Goal: Transaction & Acquisition: Purchase product/service

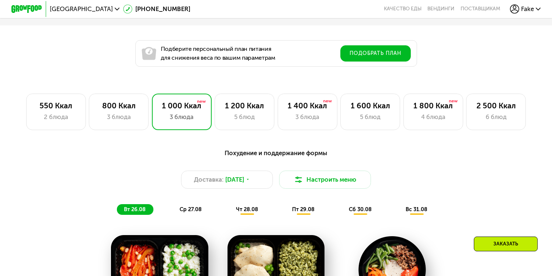
scroll to position [428, 0]
click at [45, 118] on div "2 блюда" at bounding box center [56, 117] width 44 height 9
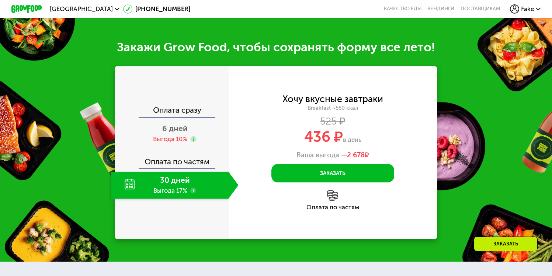
scroll to position [936, 0]
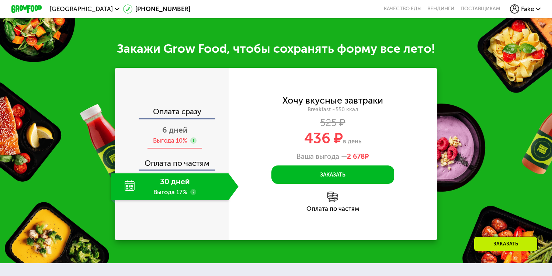
click at [179, 135] on span "6 дней" at bounding box center [174, 129] width 25 height 9
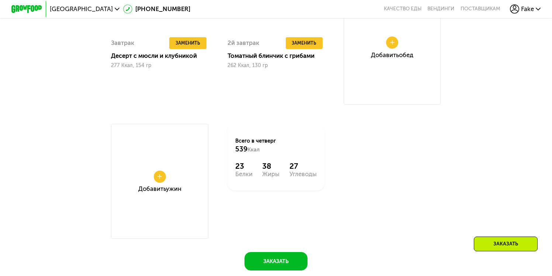
scroll to position [393, 0]
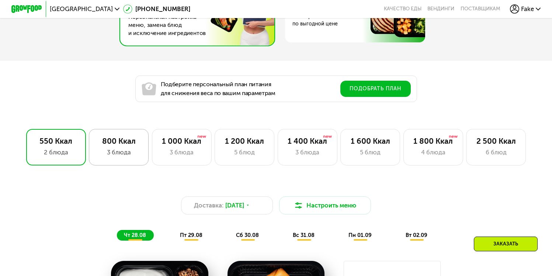
click at [152, 150] on div "800 Ккал 3 блюда" at bounding box center [182, 147] width 60 height 37
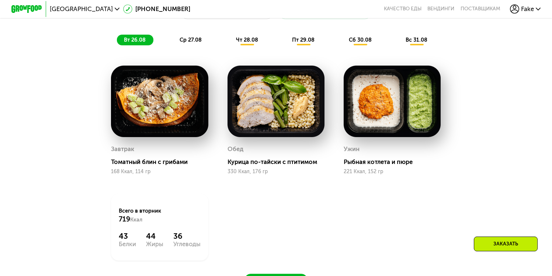
scroll to position [479, 0]
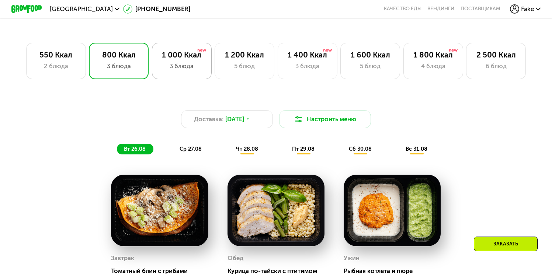
click at [214, 75] on div "1 000 Ккал 3 блюда" at bounding box center [244, 61] width 60 height 37
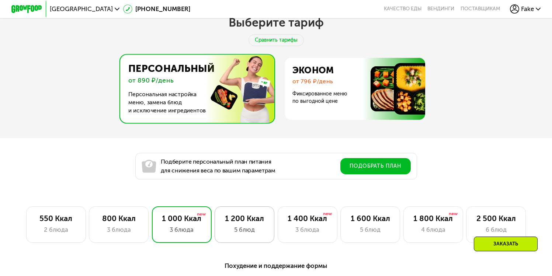
scroll to position [370, 0]
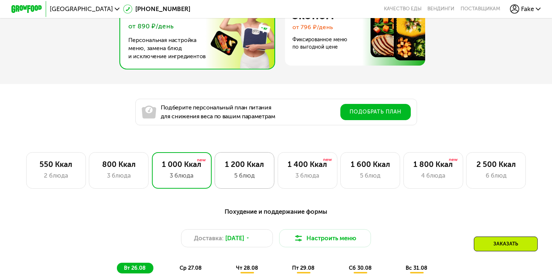
click at [245, 166] on div "1 200 Ккал" at bounding box center [245, 164] width 44 height 9
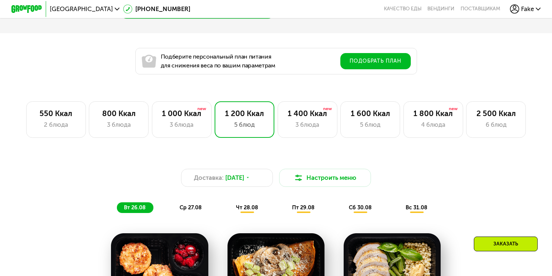
scroll to position [383, 0]
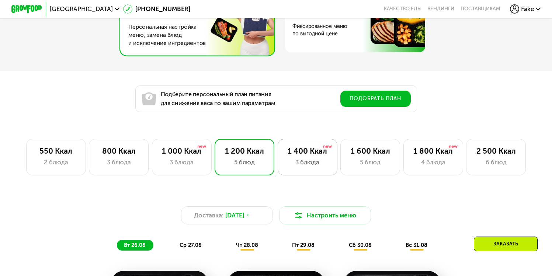
click at [311, 164] on div "3 блюда" at bounding box center [307, 162] width 44 height 9
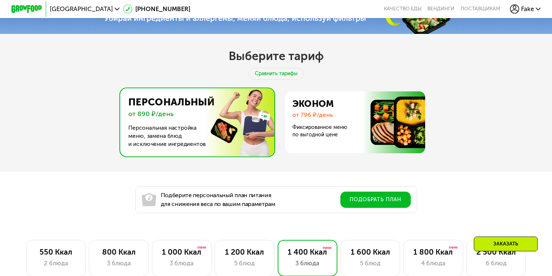
scroll to position [401, 0]
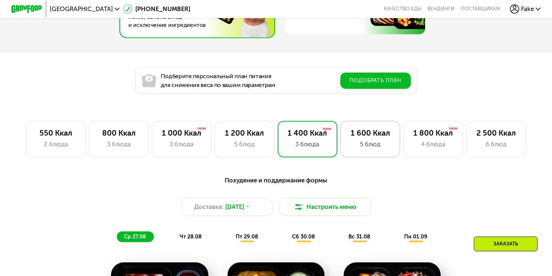
click at [360, 149] on div "5 блюд" at bounding box center [370, 144] width 44 height 9
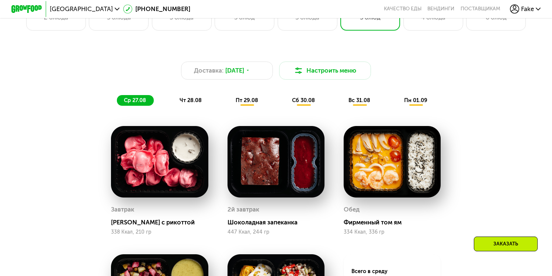
scroll to position [450, 0]
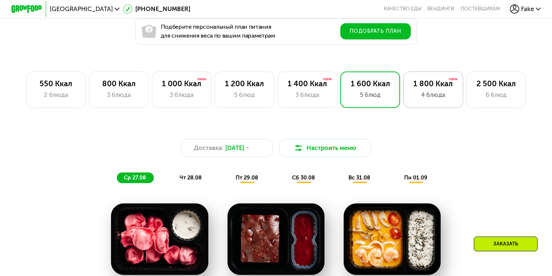
click at [466, 104] on div "1 800 Ккал 4 блюда" at bounding box center [496, 89] width 60 height 37
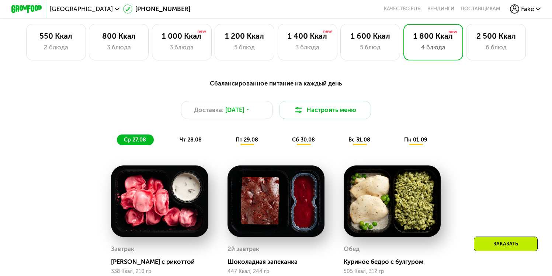
scroll to position [495, 0]
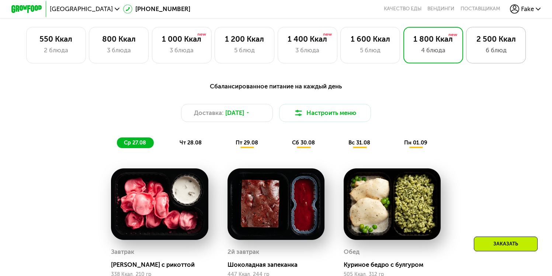
click at [495, 47] on div "2 500 Ккал 6 блюд" at bounding box center [496, 45] width 60 height 37
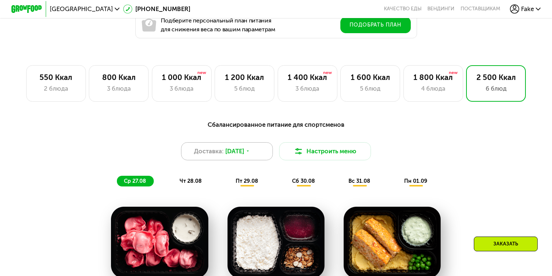
scroll to position [454, 0]
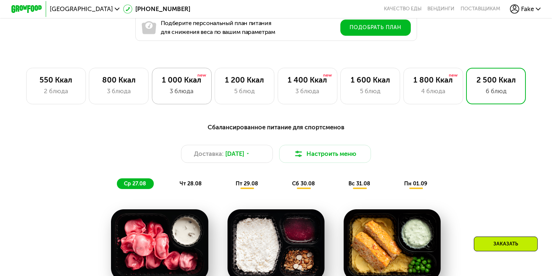
click at [185, 91] on div "3 блюда" at bounding box center [182, 91] width 44 height 9
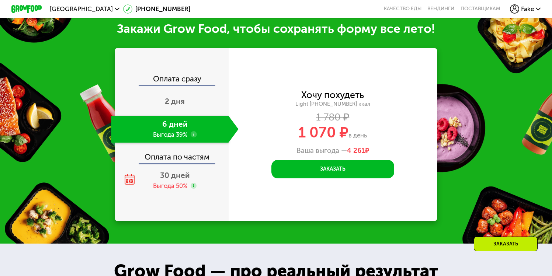
scroll to position [900, 0]
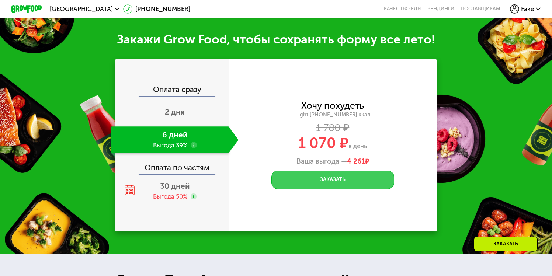
click at [304, 189] on button "Заказать" at bounding box center [332, 180] width 123 height 18
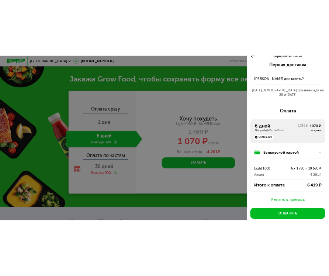
scroll to position [48, 0]
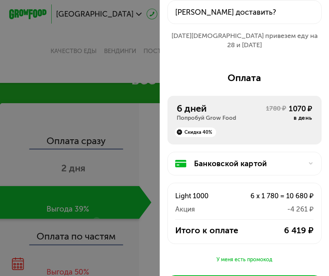
click at [110, 50] on div at bounding box center [164, 138] width 329 height 276
click at [133, 52] on div at bounding box center [164, 138] width 329 height 276
click at [125, 45] on div at bounding box center [164, 138] width 329 height 276
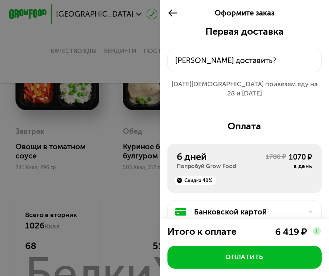
scroll to position [430, 0]
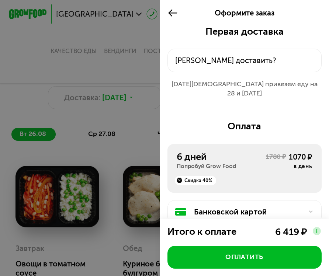
click at [171, 10] on icon at bounding box center [172, 12] width 11 height 11
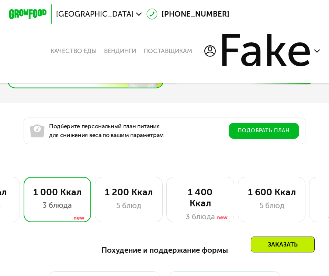
scroll to position [248, 0]
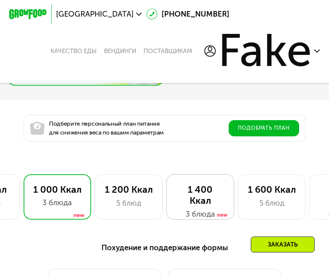
click at [238, 184] on div "1 400 Ккал 3 блюда" at bounding box center [271, 196] width 67 height 45
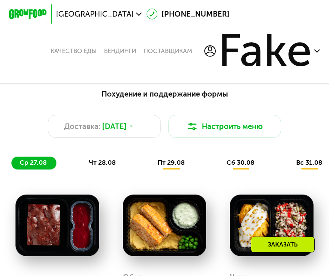
scroll to position [321, 0]
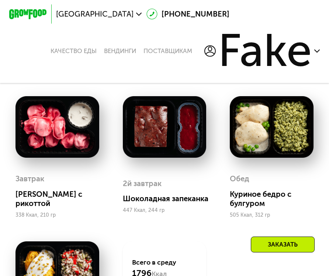
scroll to position [257, 0]
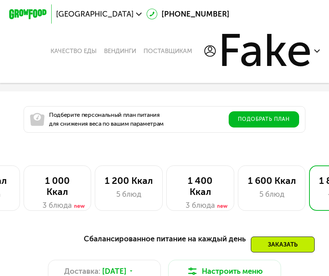
click at [307, 52] on span "Fake" at bounding box center [265, 50] width 94 height 45
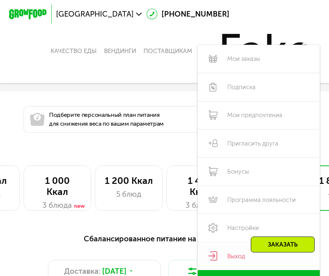
click at [227, 259] on link "Выход" at bounding box center [259, 256] width 122 height 28
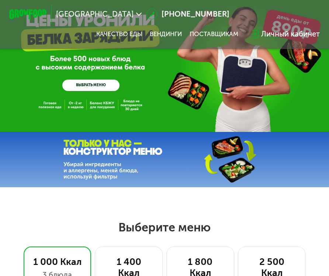
scroll to position [136, 0]
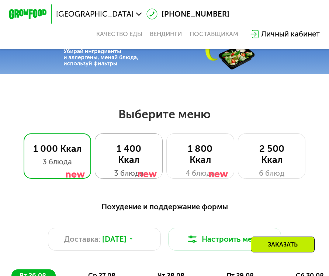
click at [135, 162] on div "1 400 Ккал" at bounding box center [129, 154] width 48 height 22
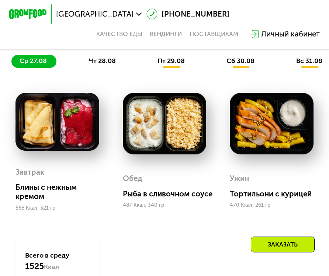
scroll to position [181, 0]
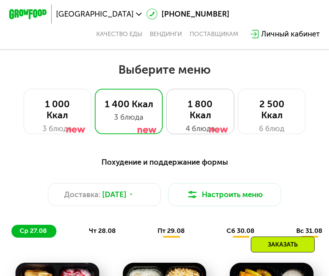
click at [190, 117] on div "1 800 Ккал" at bounding box center [200, 110] width 48 height 22
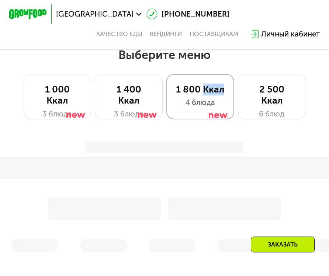
scroll to position [199, 0]
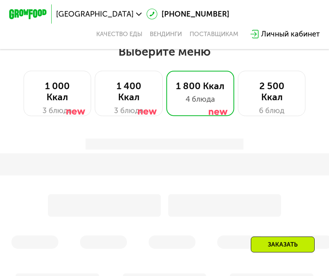
click at [238, 65] on div "Выберите меню 1 000 Ккал 3 блюда 1 400 Ккал 3 блюда 1 800 Ккал 4 блюда 2 500 Кк…" at bounding box center [164, 79] width 329 height 71
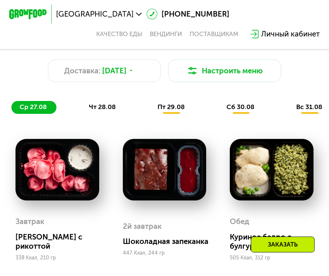
scroll to position [127, 0]
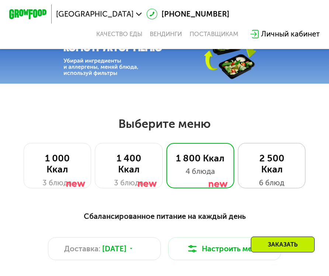
click at [270, 164] on div "2 500 Ккал" at bounding box center [271, 164] width 48 height 22
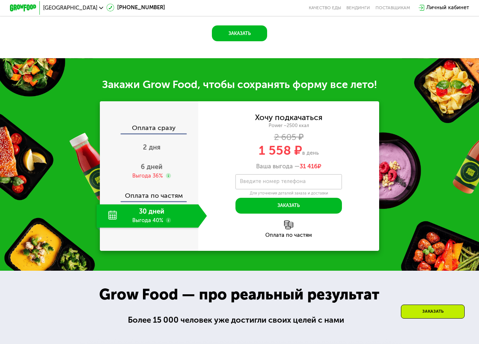
scroll to position [722, 0]
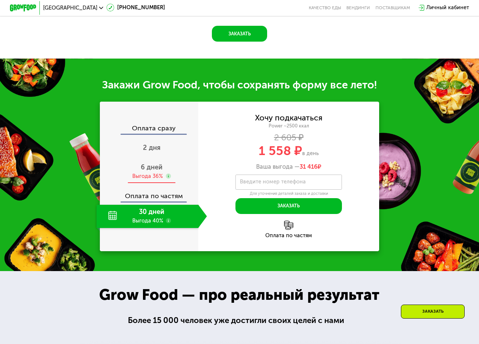
click at [161, 171] on span "6 дней" at bounding box center [152, 167] width 22 height 8
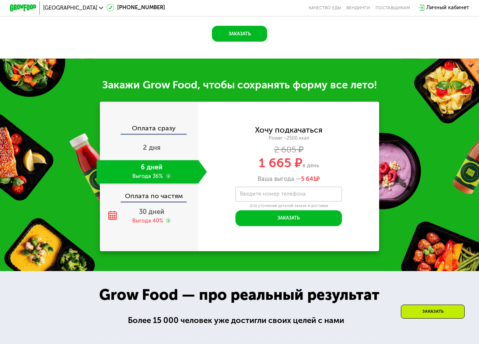
click at [253, 183] on div "Ваша выгода — 5 641 ₽" at bounding box center [288, 178] width 181 height 7
click at [262, 196] on label "Введите номер телефона" at bounding box center [273, 194] width 66 height 4
click at [262, 202] on input "Введите номер телефона" at bounding box center [288, 194] width 107 height 15
click at [263, 196] on label "Введите номер телефона" at bounding box center [273, 194] width 66 height 4
click at [263, 202] on input "Введите номер телефона" at bounding box center [288, 194] width 107 height 15
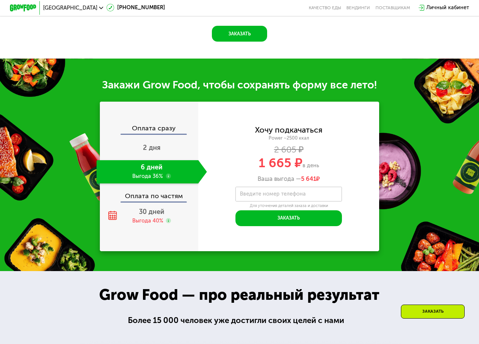
click at [263, 196] on label "Введите номер телефона" at bounding box center [273, 194] width 66 height 4
click at [263, 202] on input "Введите номер телефона" at bounding box center [288, 194] width 107 height 15
type input "**********"
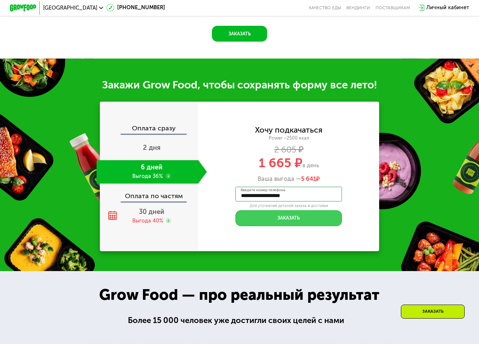
click at [288, 226] on button "Заказать" at bounding box center [288, 218] width 107 height 16
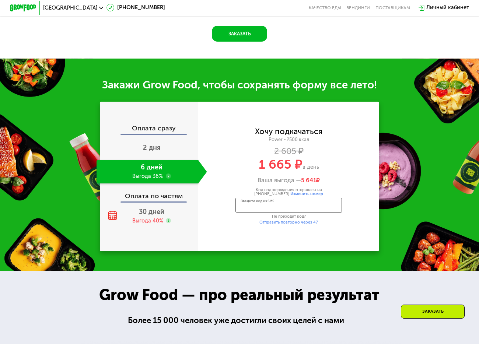
paste input "****"
type input "****"
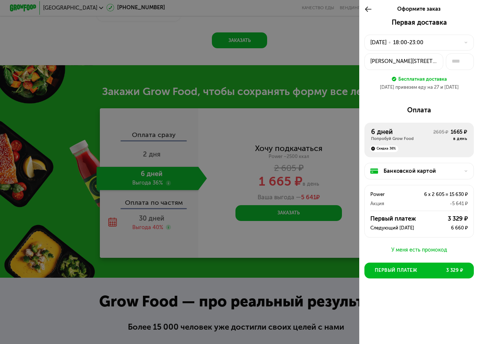
click at [334, 10] on icon at bounding box center [368, 9] width 8 height 8
